Goal: Information Seeking & Learning: Find specific fact

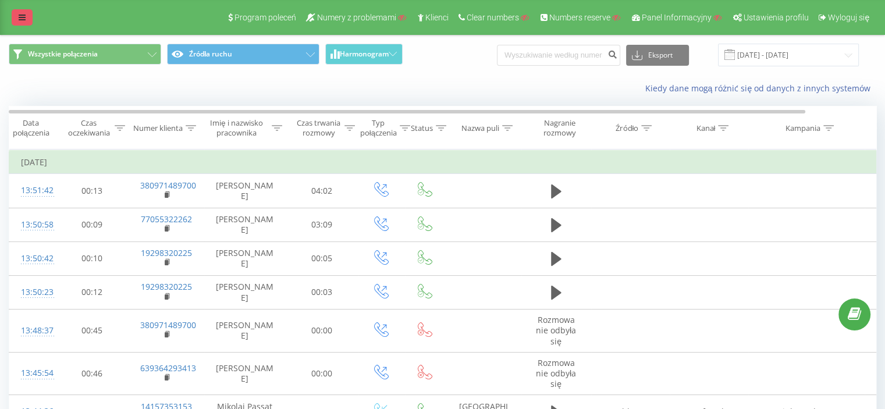
click at [24, 19] on icon at bounding box center [22, 17] width 7 height 8
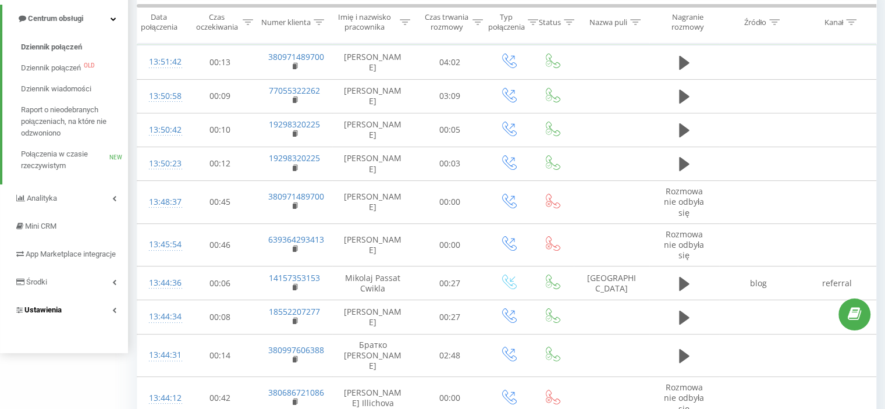
scroll to position [175, 0]
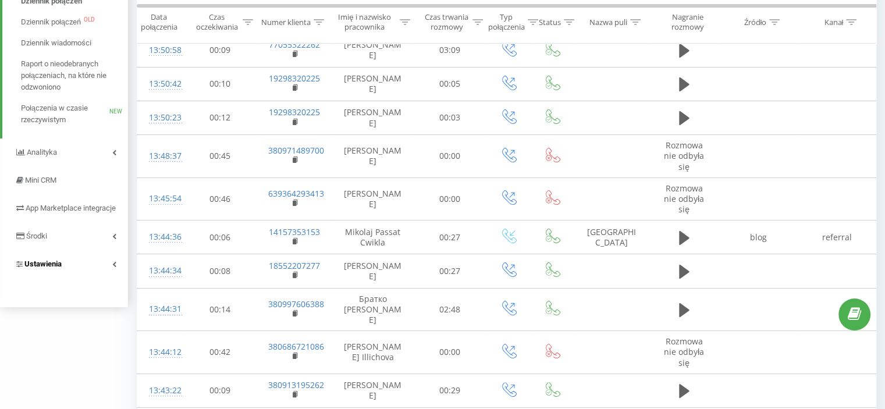
click at [58, 268] on span "Ustawienia" at bounding box center [42, 264] width 37 height 9
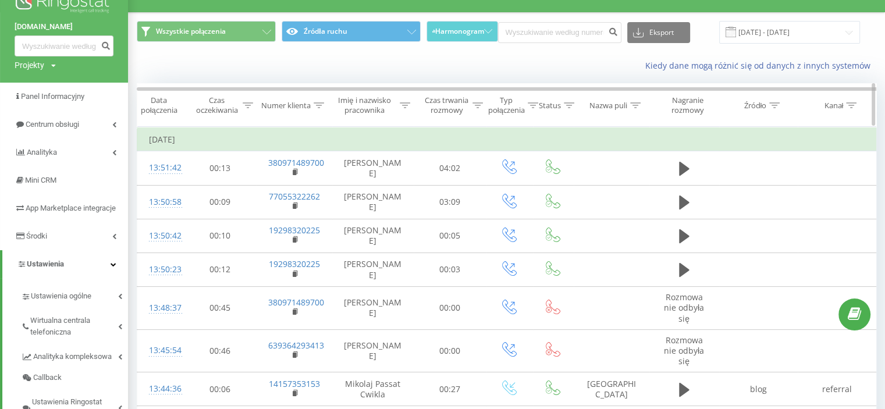
click at [405, 107] on icon at bounding box center [405, 105] width 10 height 6
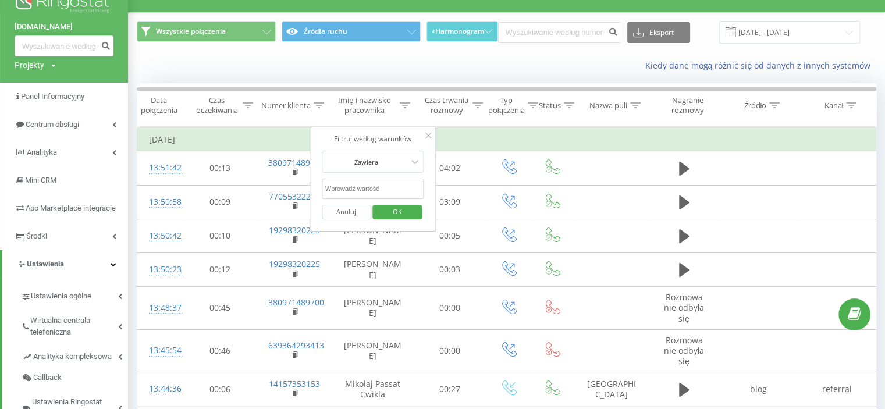
click at [380, 185] on input "text" at bounding box center [373, 189] width 102 height 20
paste input "[PERSON_NAME]"
click at [396, 205] on span "OK" at bounding box center [397, 212] width 33 height 18
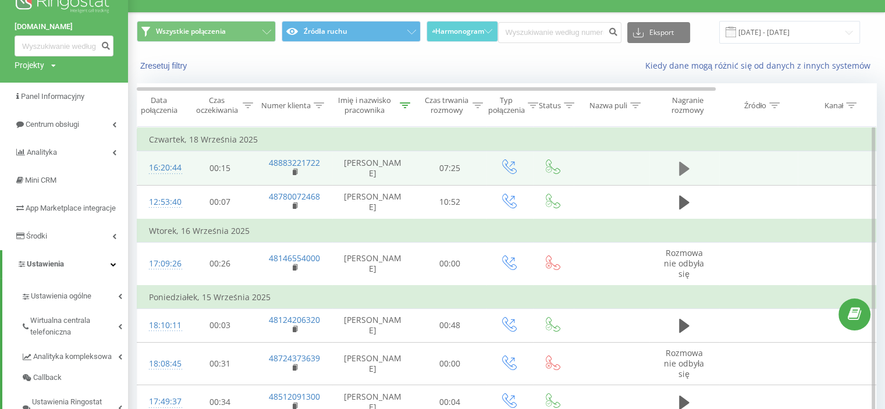
click at [684, 160] on button at bounding box center [684, 168] width 17 height 17
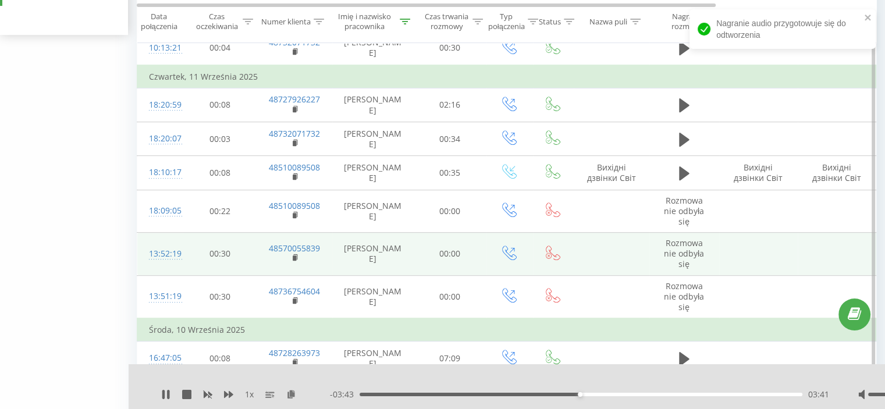
scroll to position [547, 0]
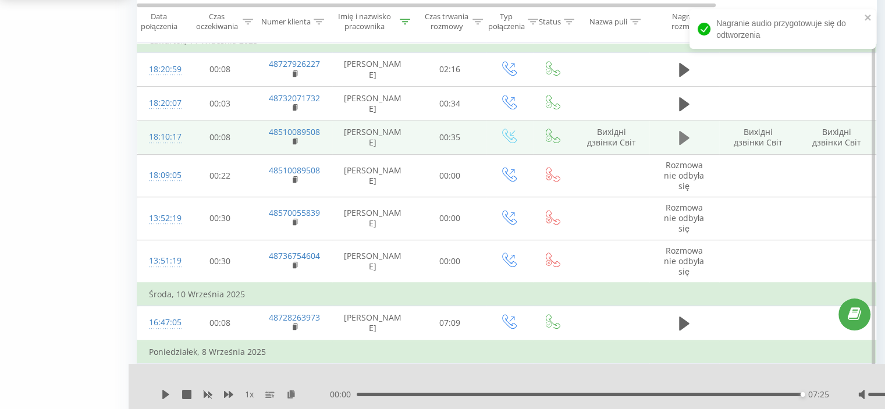
click at [683, 132] on icon at bounding box center [684, 138] width 10 height 14
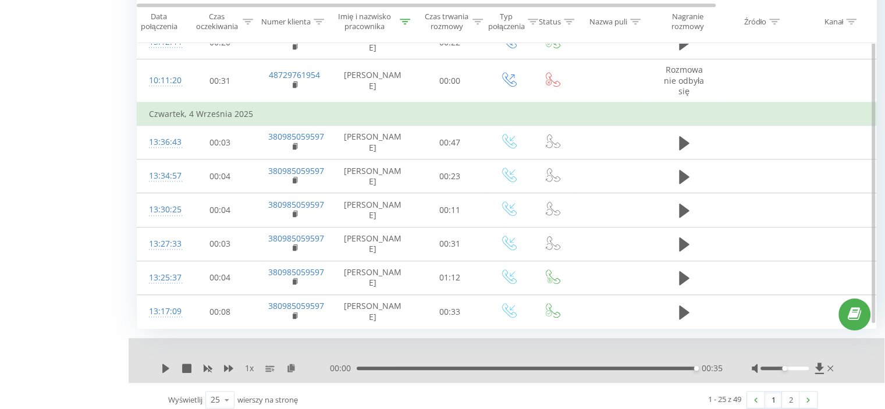
scroll to position [945, 0]
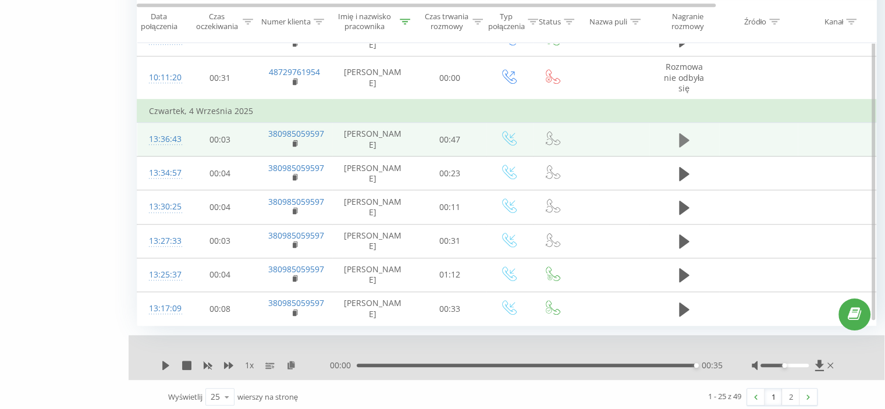
click at [682, 137] on icon at bounding box center [684, 140] width 10 height 14
click at [682, 137] on icon at bounding box center [680, 140] width 3 height 13
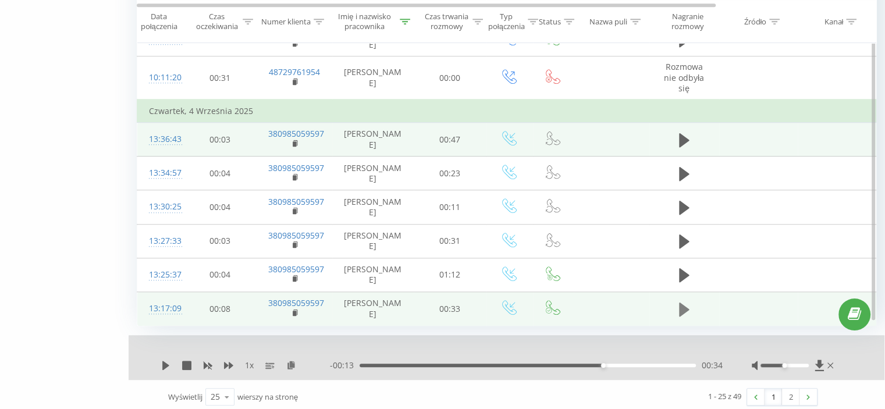
click at [682, 305] on icon at bounding box center [684, 309] width 10 height 14
click at [680, 307] on icon at bounding box center [680, 309] width 3 height 13
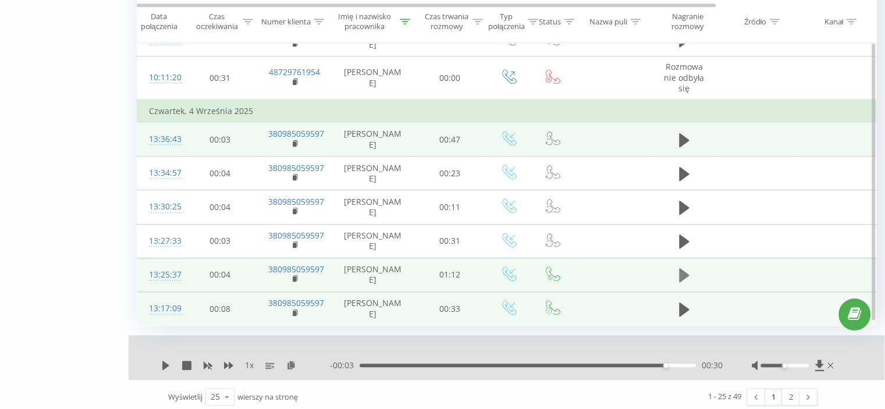
click at [687, 270] on icon at bounding box center [684, 275] width 10 height 14
click at [491, 364] on div "00:28" at bounding box center [528, 365] width 336 height 3
click at [587, 364] on div "00:48" at bounding box center [528, 365] width 336 height 3
click at [684, 275] on icon at bounding box center [684, 275] width 10 height 16
click at [789, 391] on link "2" at bounding box center [790, 397] width 17 height 16
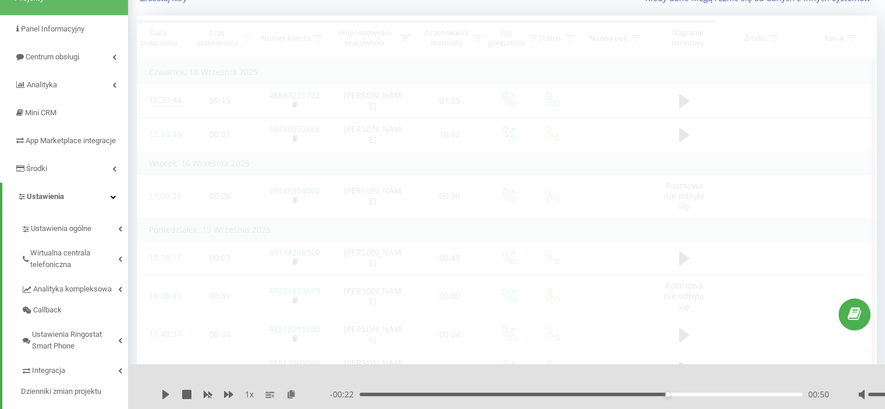
scroll to position [77, 0]
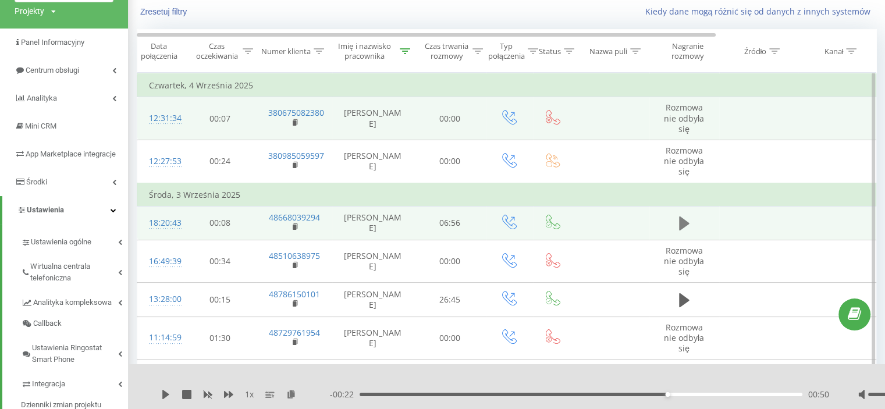
click at [684, 218] on icon at bounding box center [684, 223] width 10 height 16
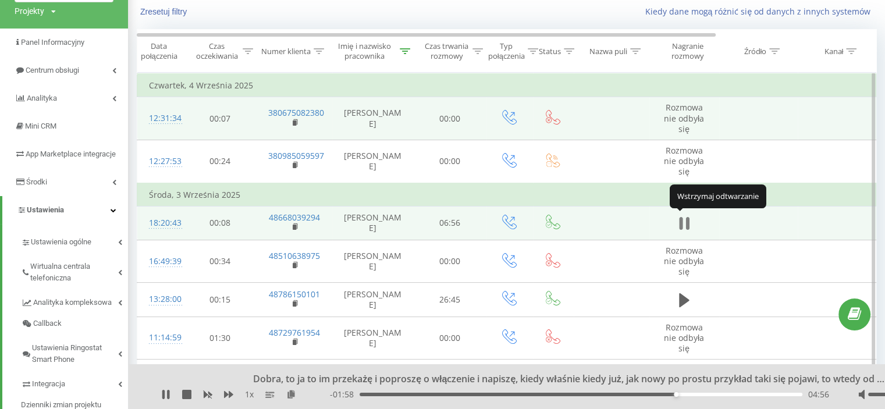
click at [684, 226] on icon at bounding box center [684, 223] width 10 height 16
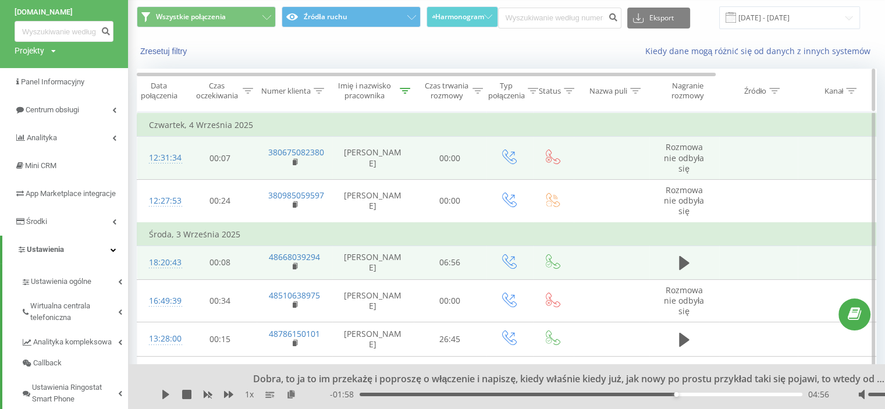
scroll to position [0, 0]
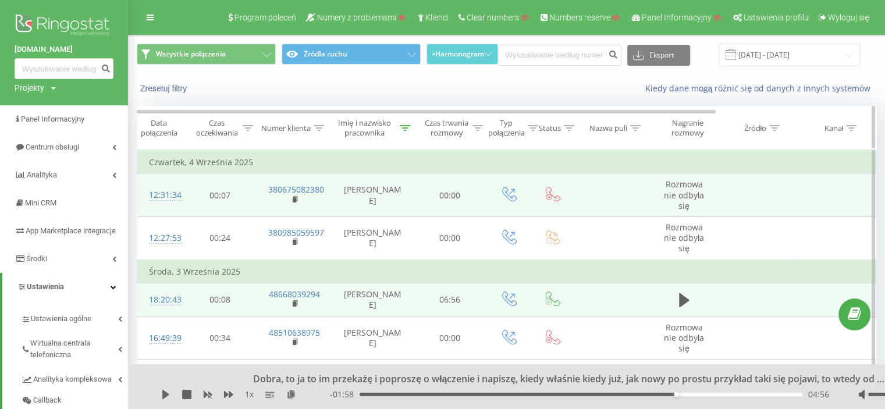
click at [406, 125] on icon at bounding box center [405, 128] width 10 height 6
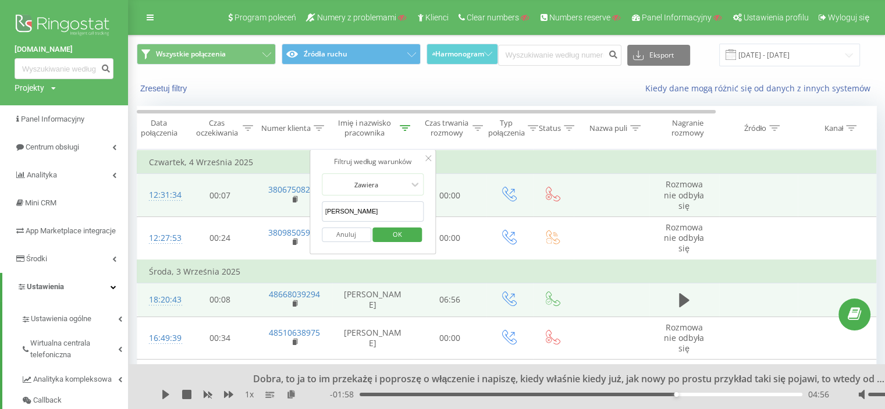
drag, startPoint x: 413, startPoint y: 207, endPoint x: 286, endPoint y: 207, distance: 126.3
paste input "[PERSON_NAME]"
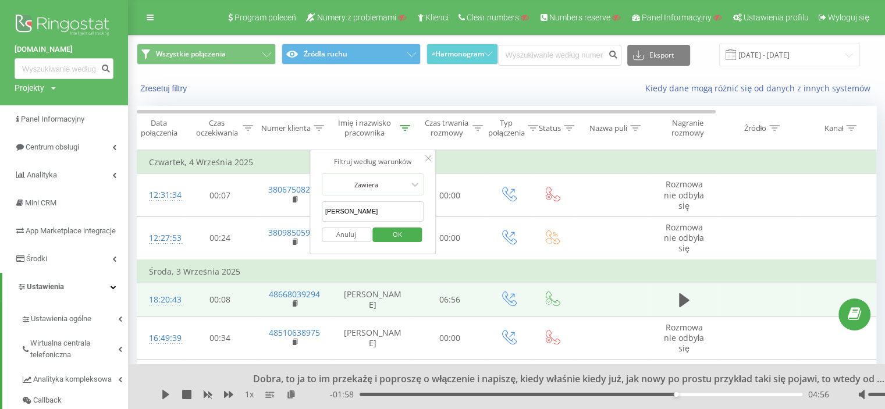
type input "[PERSON_NAME]"
click at [399, 234] on span "OK" at bounding box center [397, 234] width 33 height 18
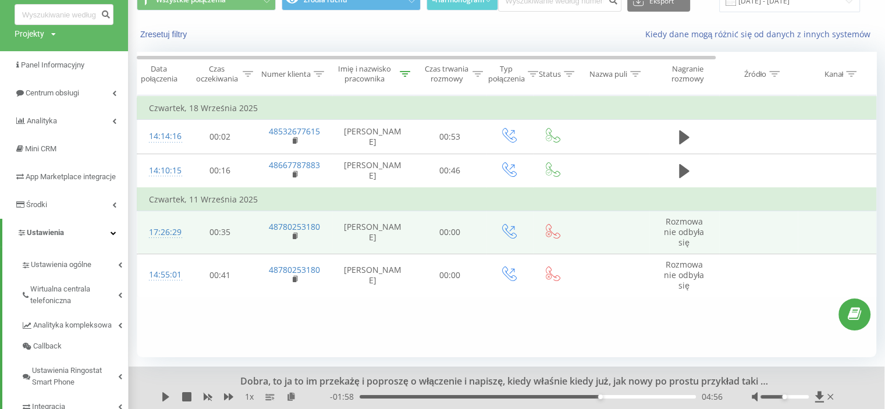
scroll to position [58, 0]
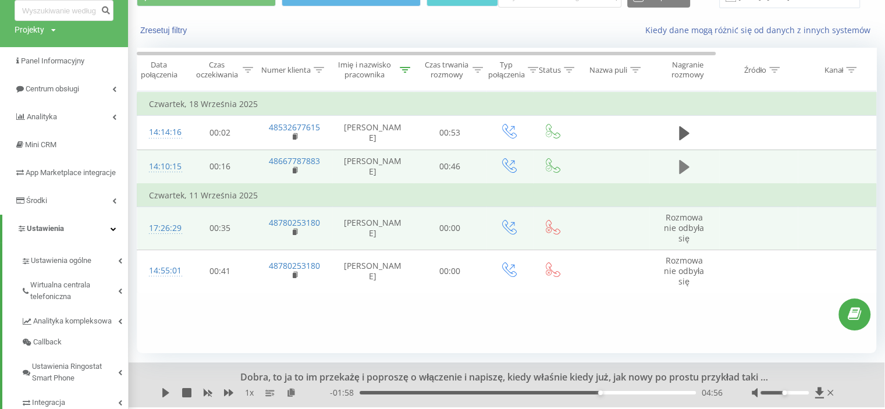
click at [682, 169] on icon at bounding box center [684, 167] width 10 height 14
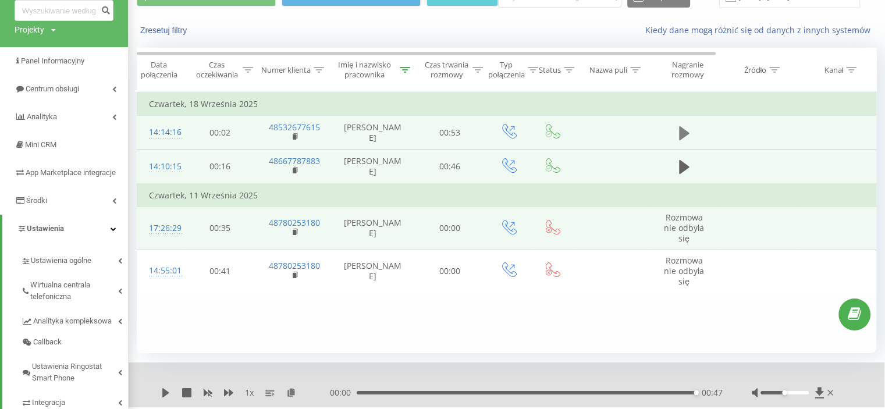
click at [683, 131] on icon at bounding box center [684, 133] width 10 height 14
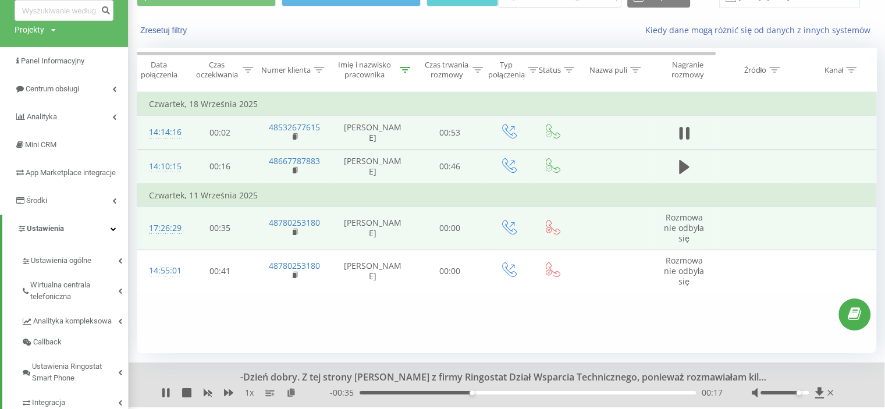
click at [799, 393] on div at bounding box center [785, 392] width 48 height 3
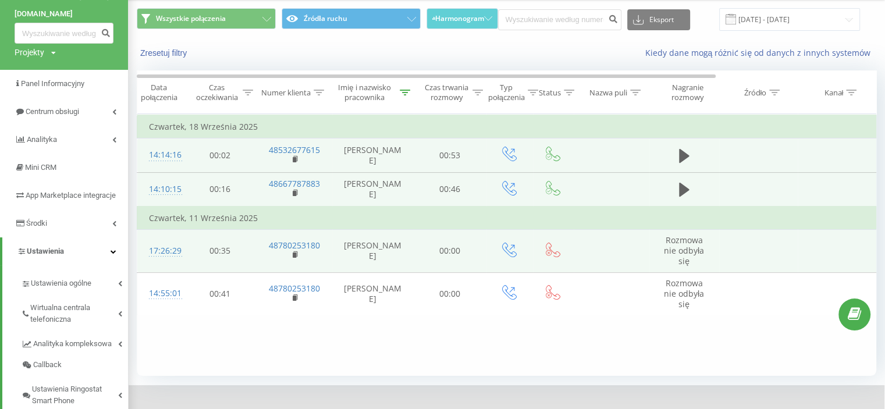
scroll to position [32, 0]
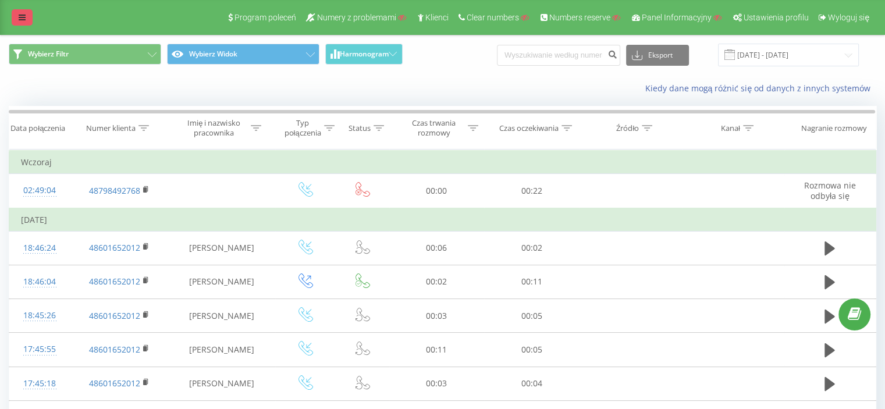
click at [19, 18] on icon at bounding box center [22, 17] width 7 height 8
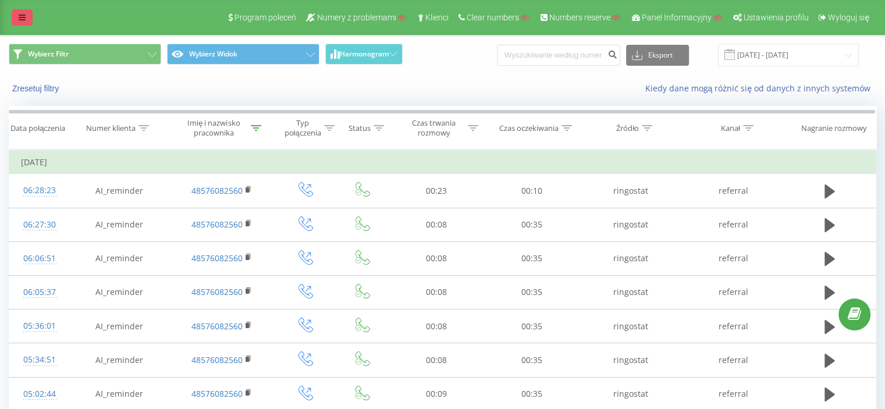
click at [28, 14] on link at bounding box center [22, 17] width 21 height 16
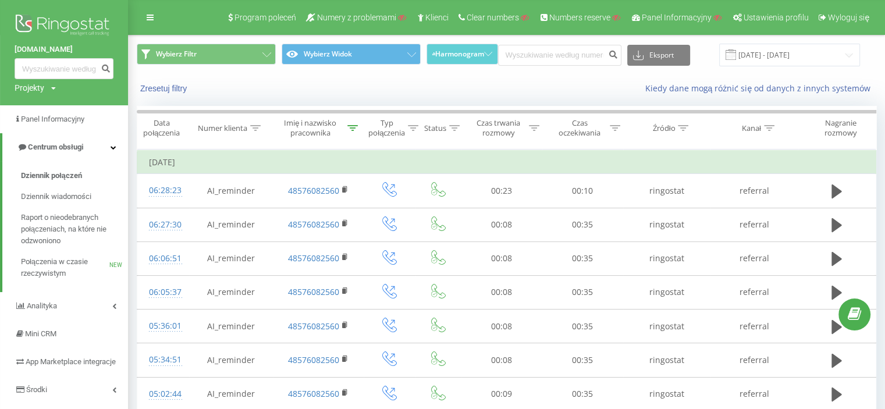
click at [51, 25] on img at bounding box center [64, 26] width 99 height 29
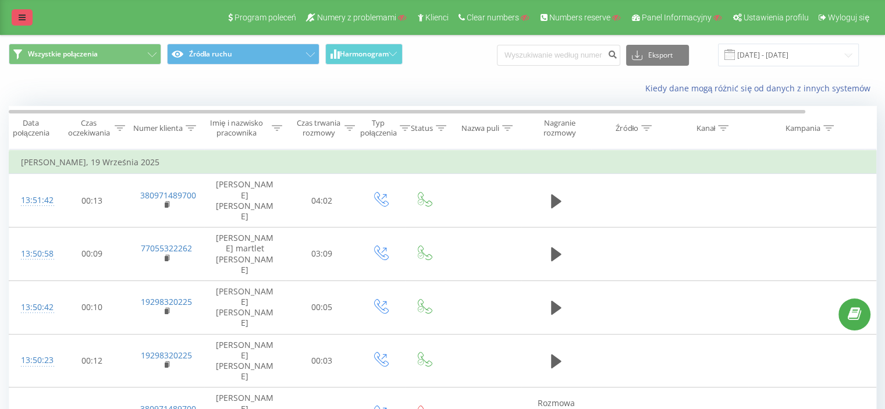
click at [20, 18] on icon at bounding box center [22, 17] width 7 height 8
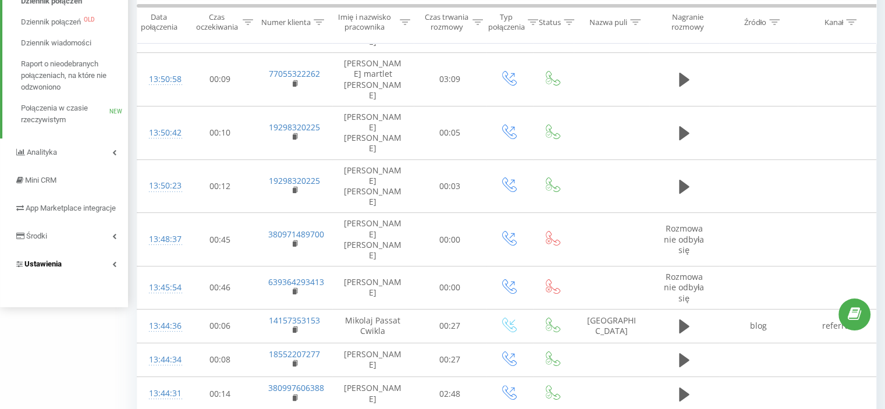
click at [57, 278] on link "Ustawienia" at bounding box center [64, 264] width 128 height 28
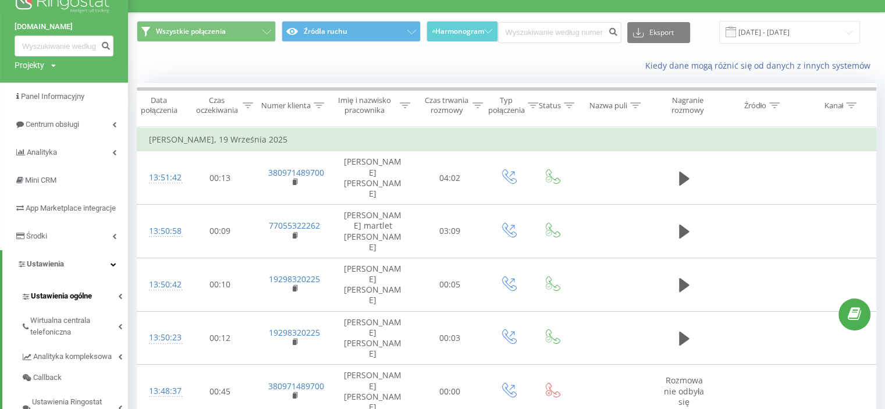
click at [66, 302] on span "Ustawienia ogólne" at bounding box center [61, 296] width 61 height 12
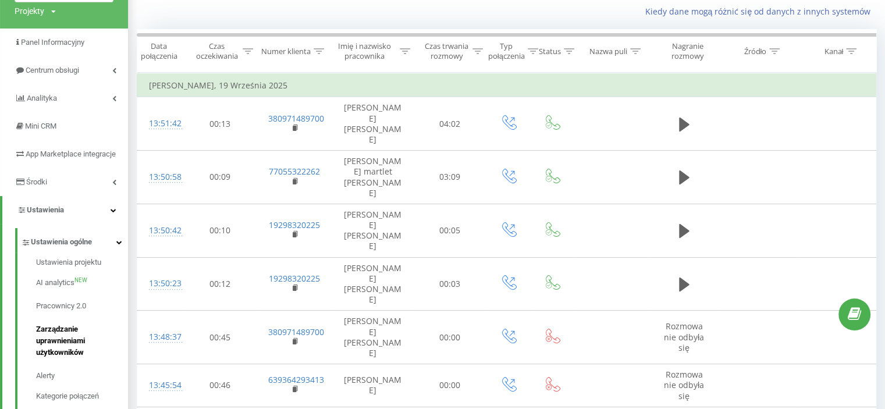
scroll to position [81, 0]
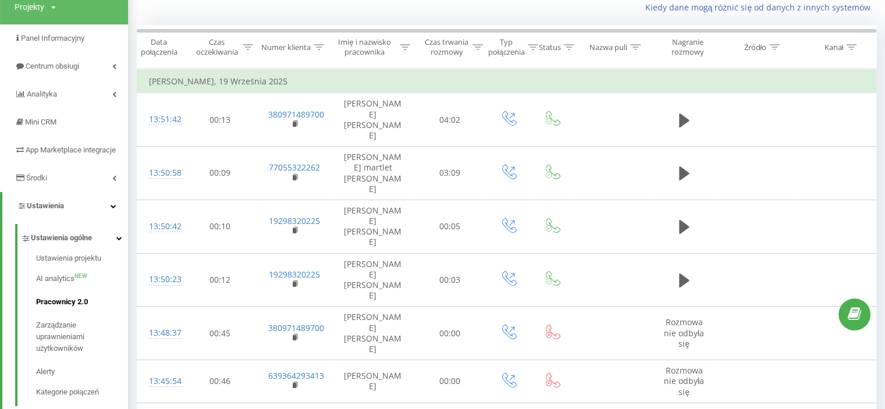
click at [63, 308] on span "Pracownicy 2.0" at bounding box center [62, 302] width 52 height 12
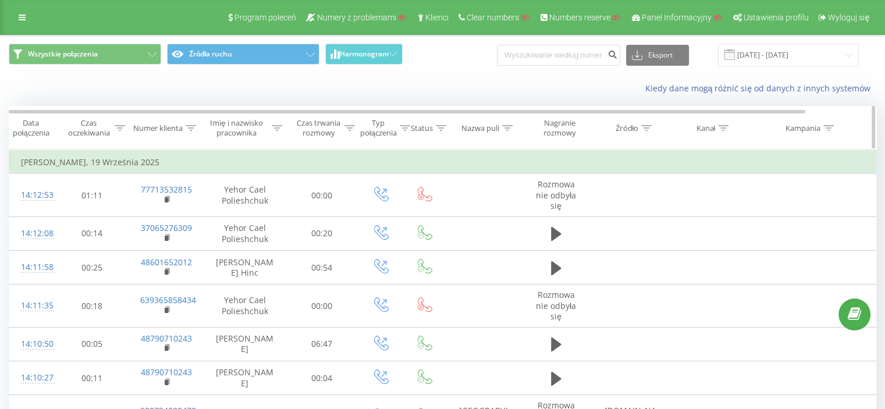
click at [275, 127] on icon at bounding box center [277, 128] width 10 height 6
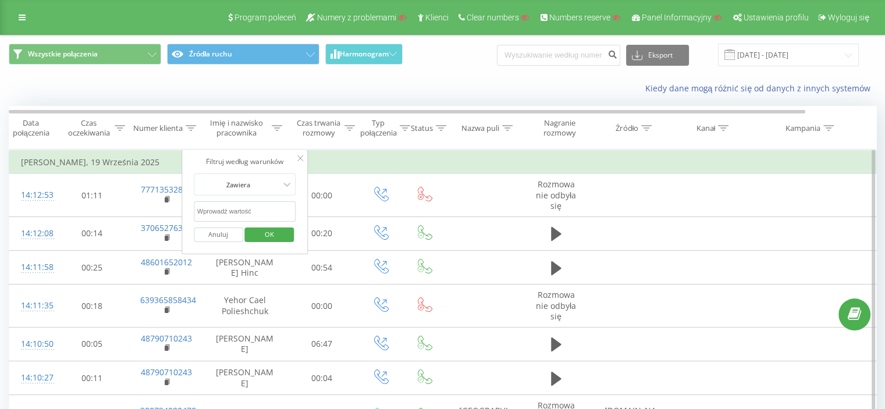
click at [267, 208] on input "text" at bounding box center [245, 211] width 102 height 20
paste input "[PERSON_NAME]"
type input "[PERSON_NAME]"
click at [265, 235] on span "OK" at bounding box center [269, 234] width 33 height 18
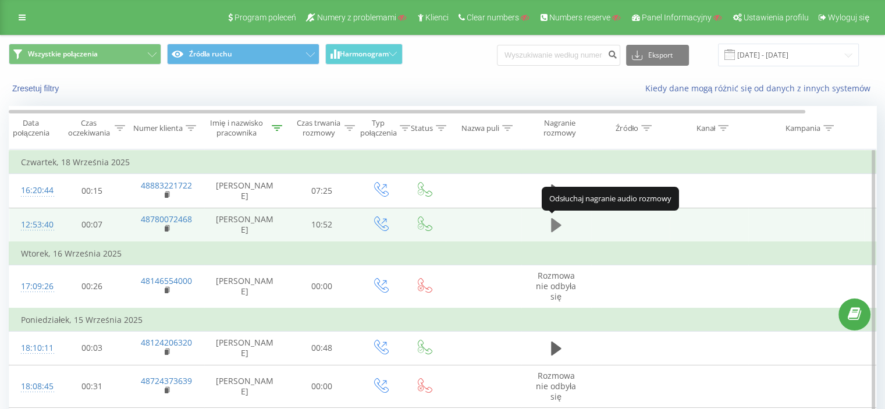
click at [557, 222] on icon at bounding box center [556, 225] width 10 height 14
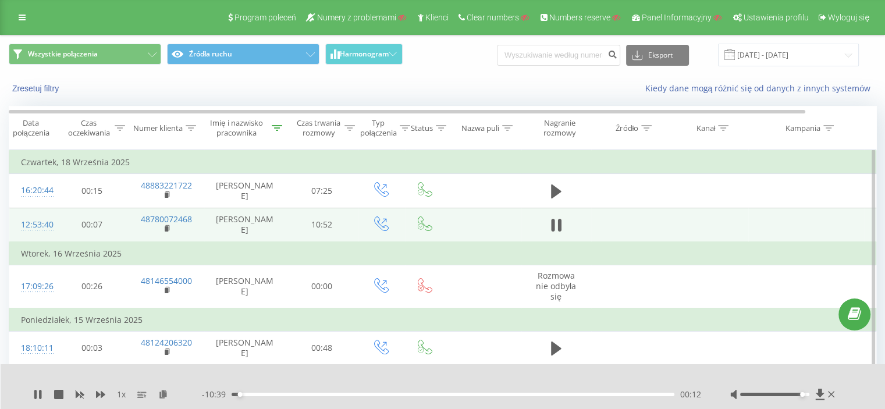
drag, startPoint x: 776, startPoint y: 393, endPoint x: 799, endPoint y: 393, distance: 22.7
click at [799, 393] on div at bounding box center [774, 394] width 69 height 3
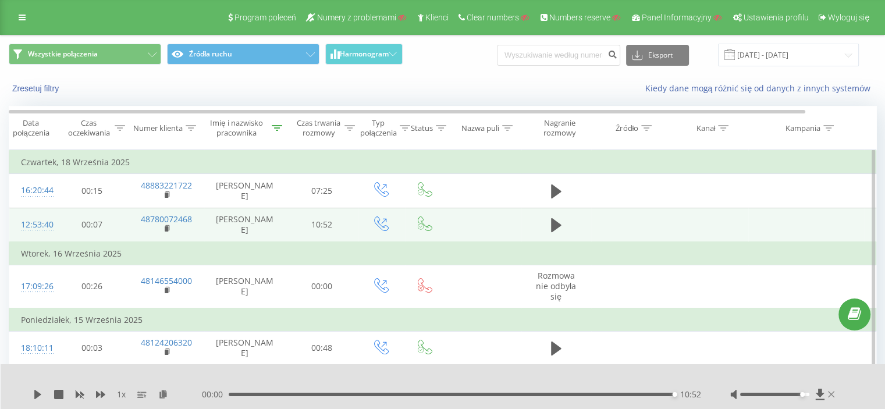
click at [832, 395] on icon at bounding box center [831, 394] width 7 height 9
